Goal: Information Seeking & Learning: Check status

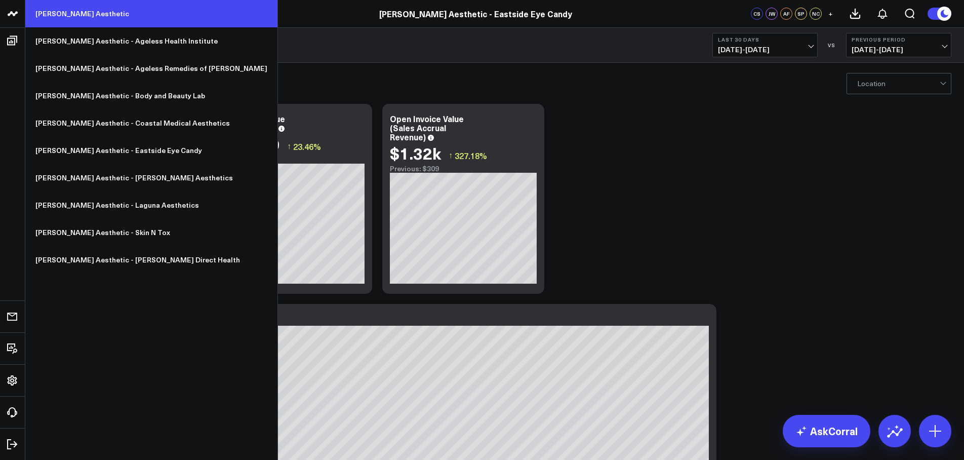
click at [63, 13] on link "[PERSON_NAME] Aesthetic" at bounding box center [151, 13] width 252 height 27
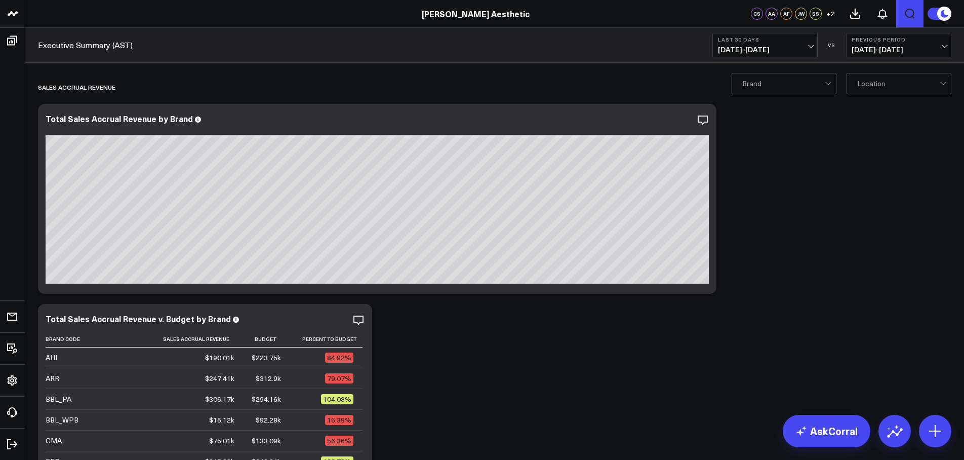
click at [910, 11] on icon "Open search" at bounding box center [910, 14] width 12 height 12
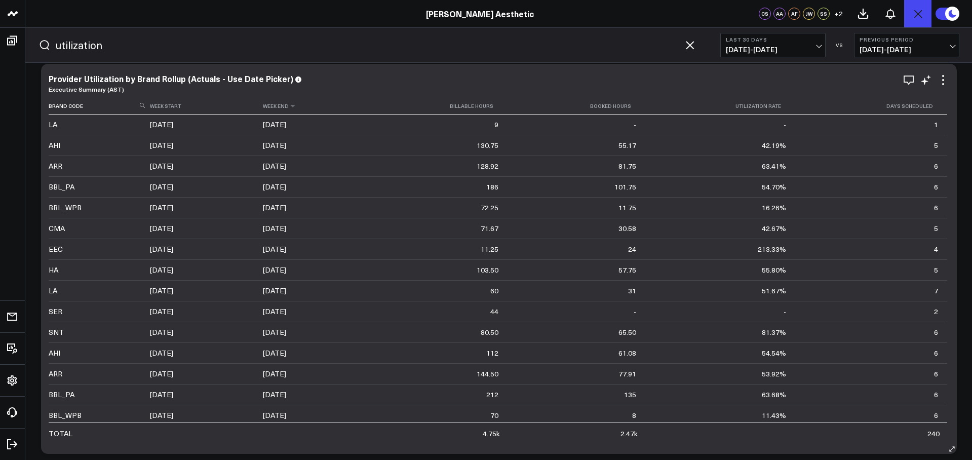
scroll to position [813, 0]
type input "utilization"
click at [759, 50] on span "[DATE] - [DATE]" at bounding box center [773, 50] width 94 height 8
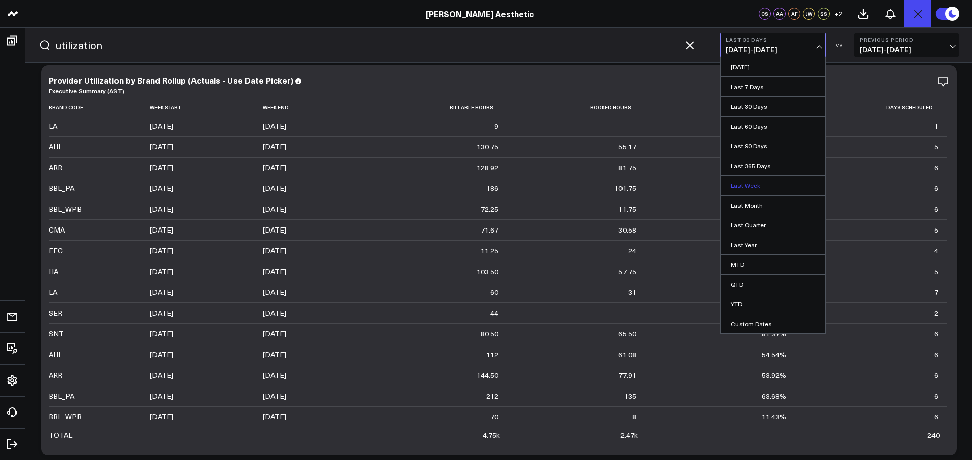
click at [751, 184] on link "Last Week" at bounding box center [773, 185] width 104 height 19
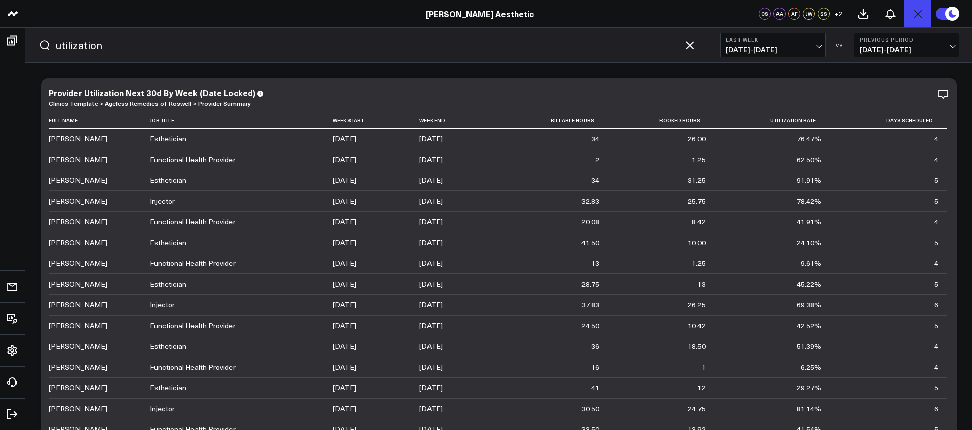
click at [762, 46] on span "[DATE] - [DATE]" at bounding box center [773, 50] width 94 height 8
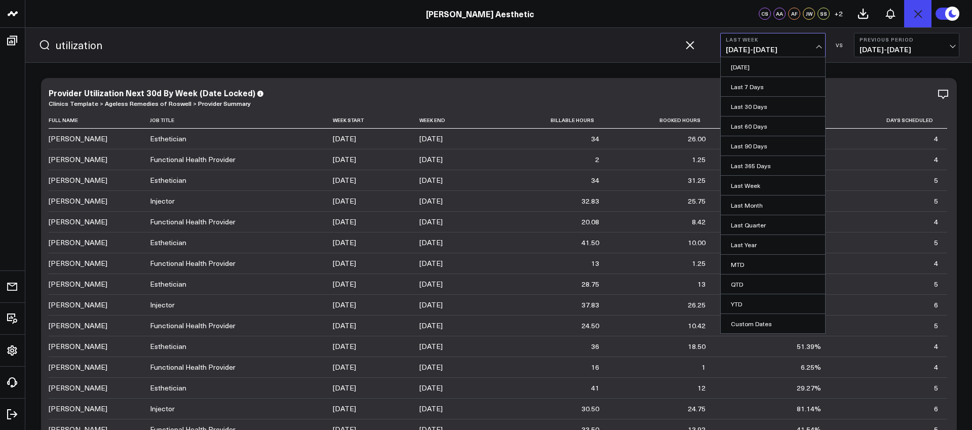
click at [677, 20] on header "[PERSON_NAME] Aesthetic [PERSON_NAME] Aesthetic - Ageless Health Institute [PER…" at bounding box center [486, 14] width 972 height 28
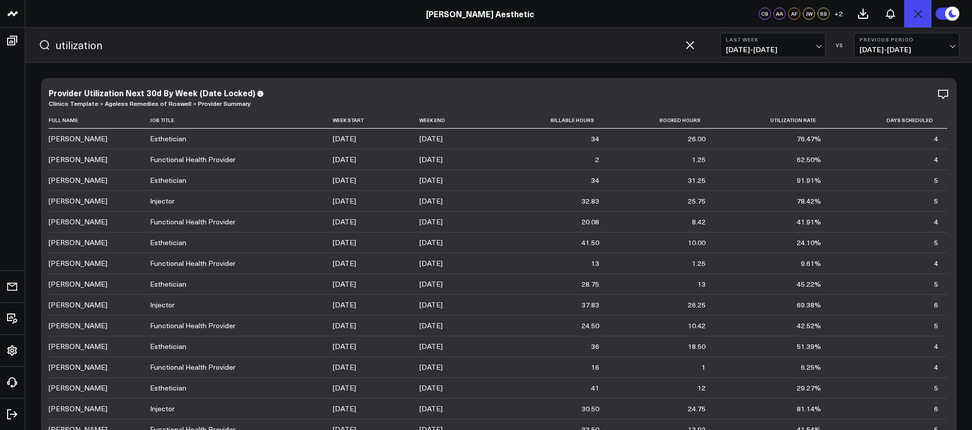
click at [758, 42] on button "Last Week [DATE] - [DATE]" at bounding box center [772, 45] width 105 height 24
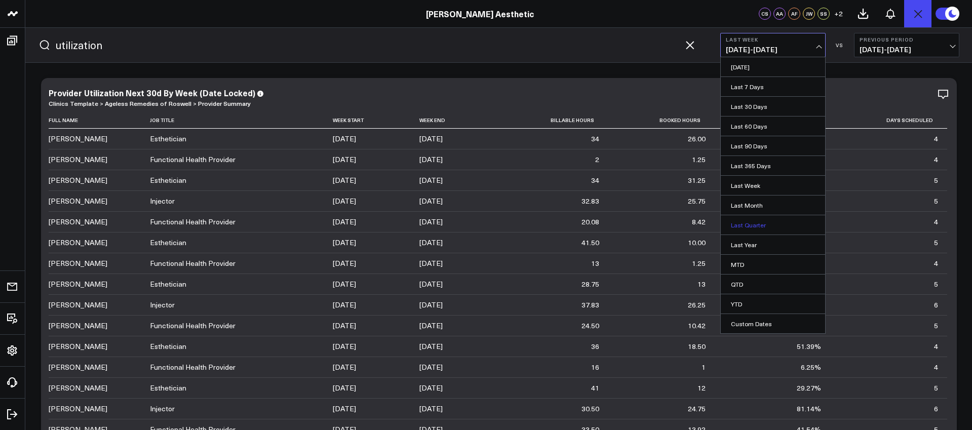
click at [749, 227] on link "Last Quarter" at bounding box center [773, 224] width 104 height 19
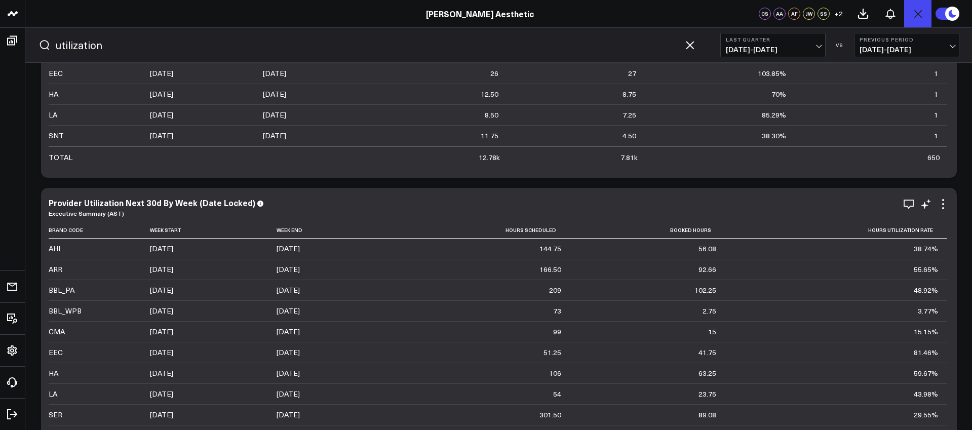
scroll to position [1091, 0]
